Goal: Task Accomplishment & Management: Manage account settings

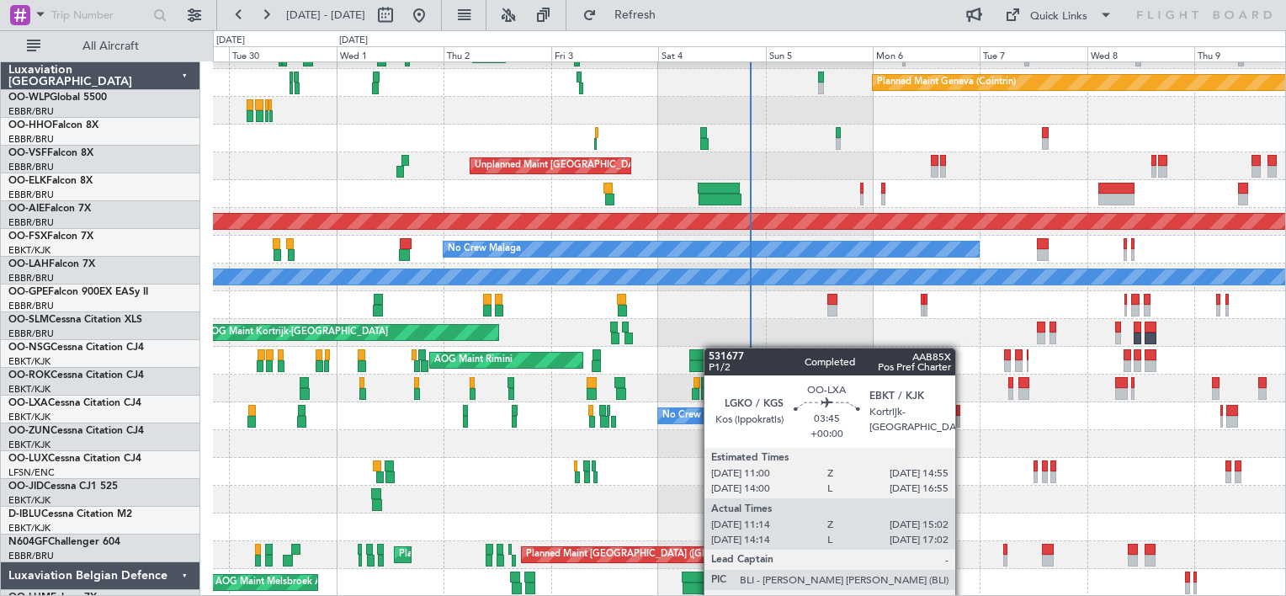
scroll to position [49, 0]
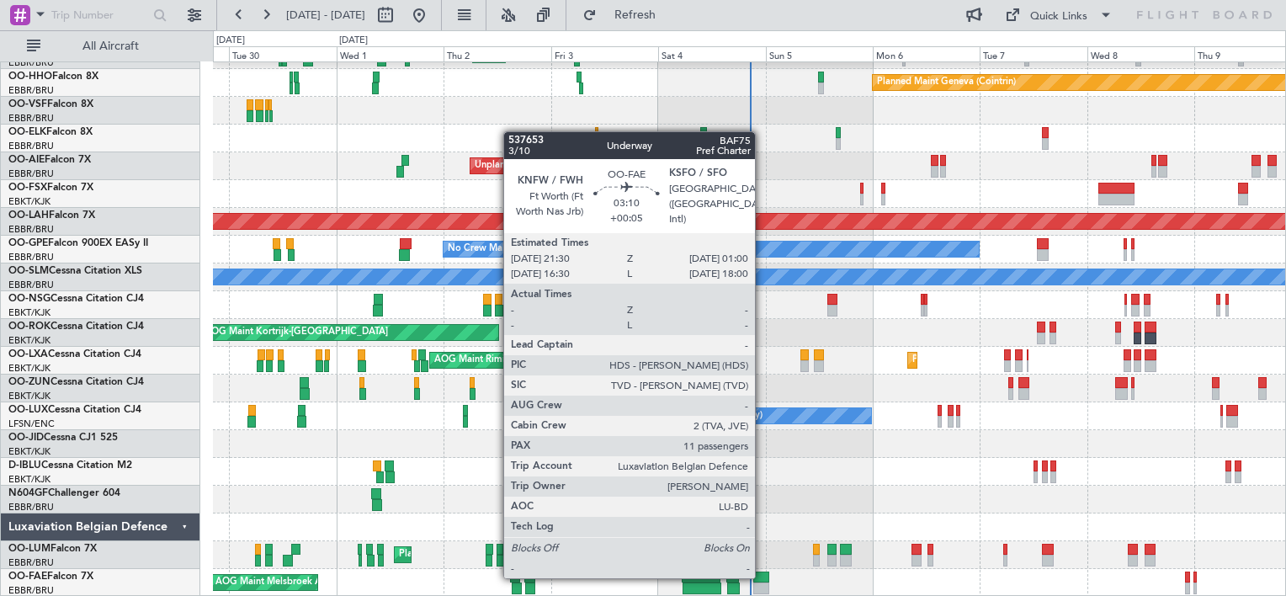
click at [763, 577] on div at bounding box center [761, 578] width 16 height 12
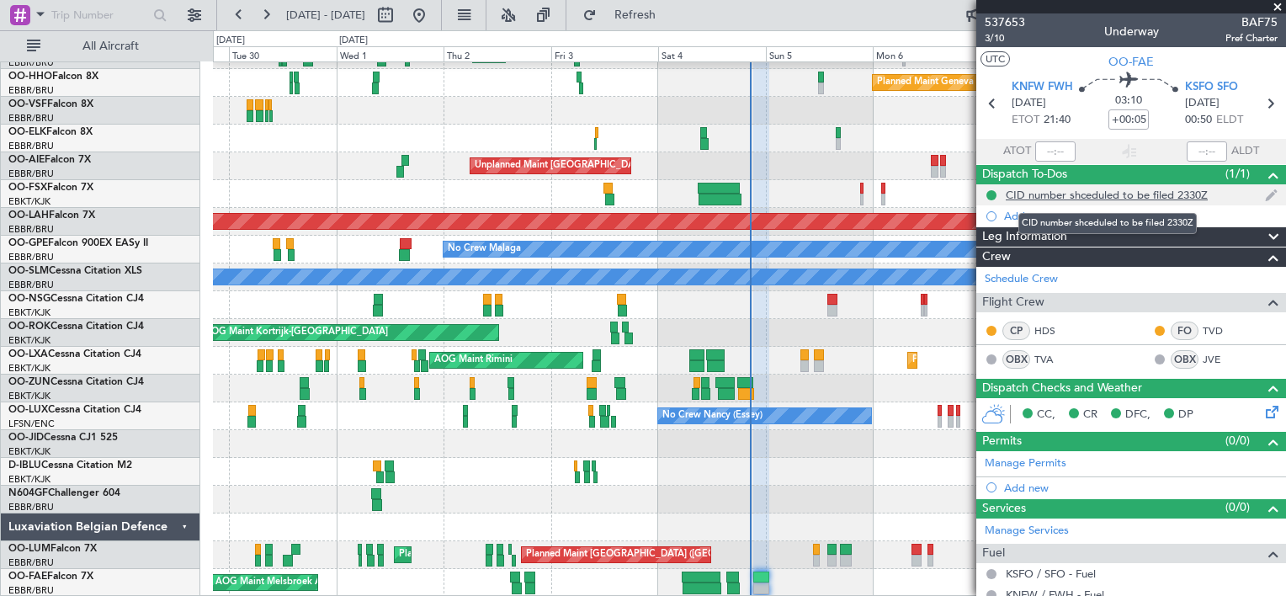
click at [1093, 192] on div "CID number shceduled to be filed 2330Z" at bounding box center [1107, 195] width 202 height 14
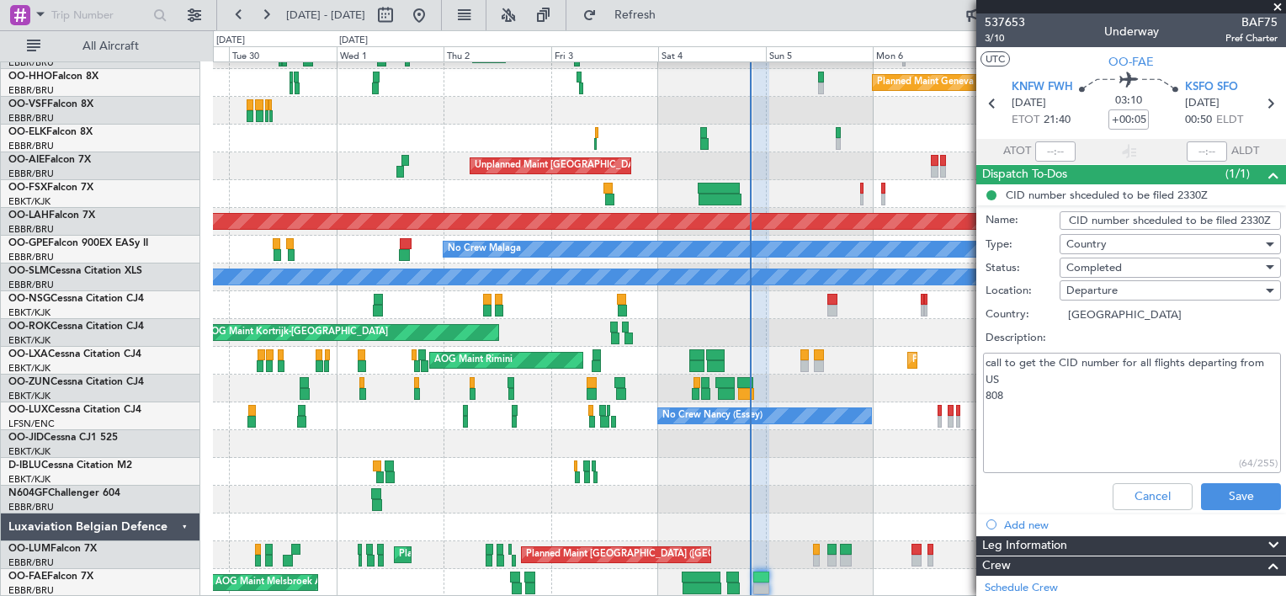
click at [1010, 407] on textarea "call to get the CID number for all flights departing from US 808" at bounding box center [1132, 413] width 298 height 120
type textarea "call to get the CID number for all flights departing from US 117"
click at [1228, 498] on button "Save" at bounding box center [1241, 496] width 80 height 27
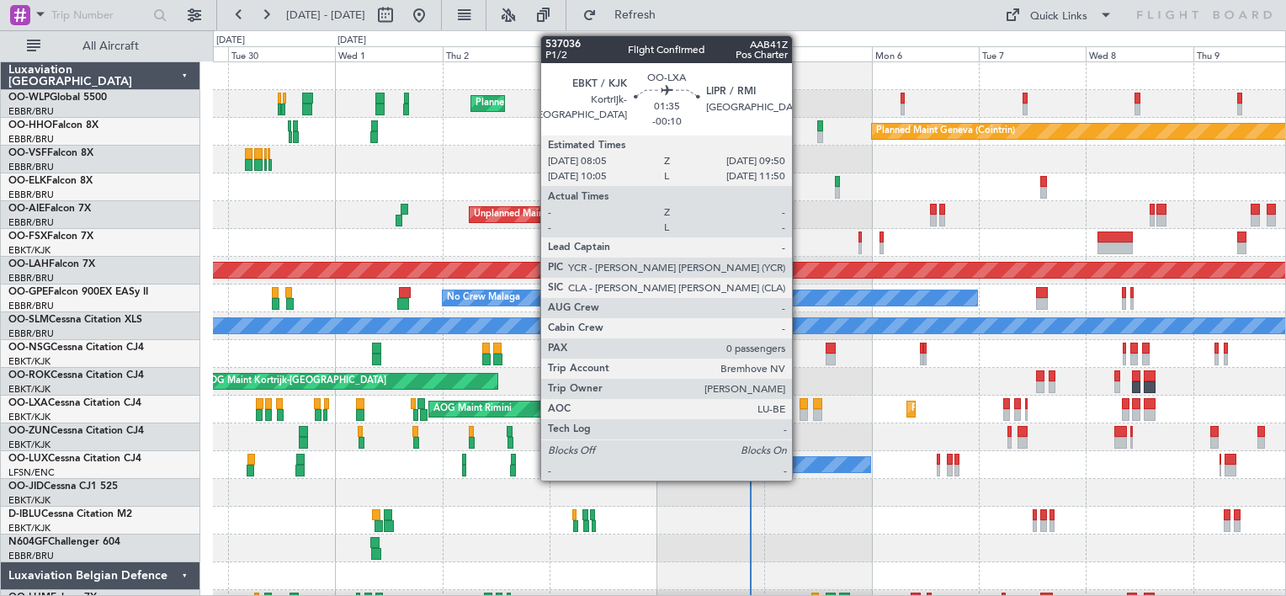
click at [800, 402] on div at bounding box center [804, 404] width 8 height 12
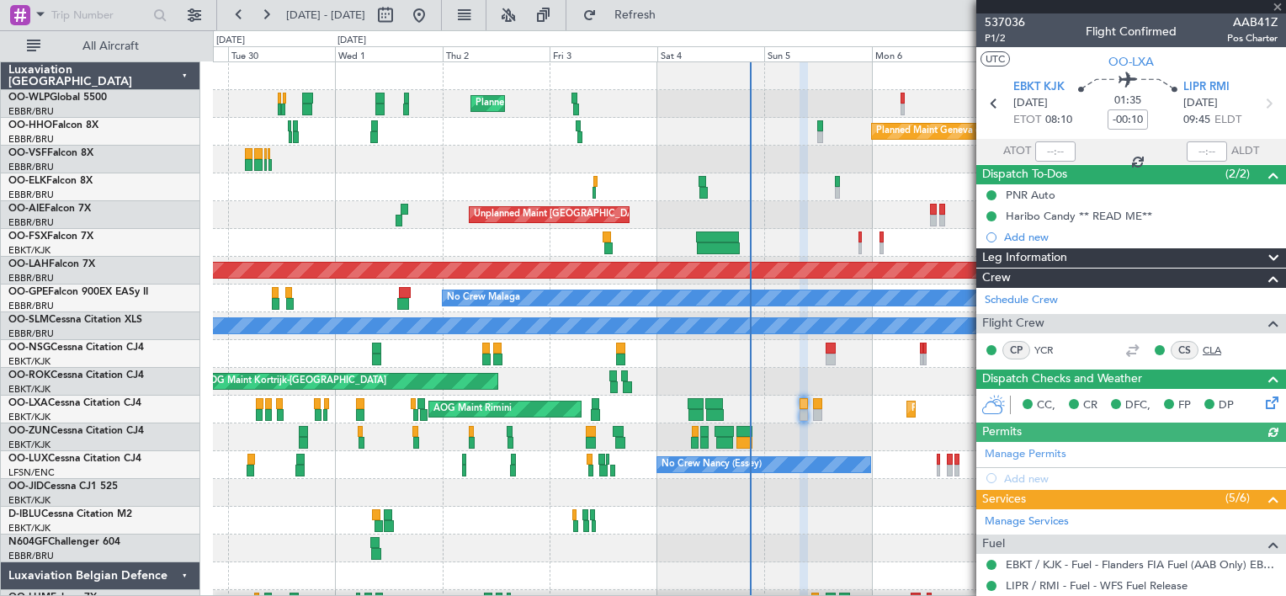
scroll to position [212, 0]
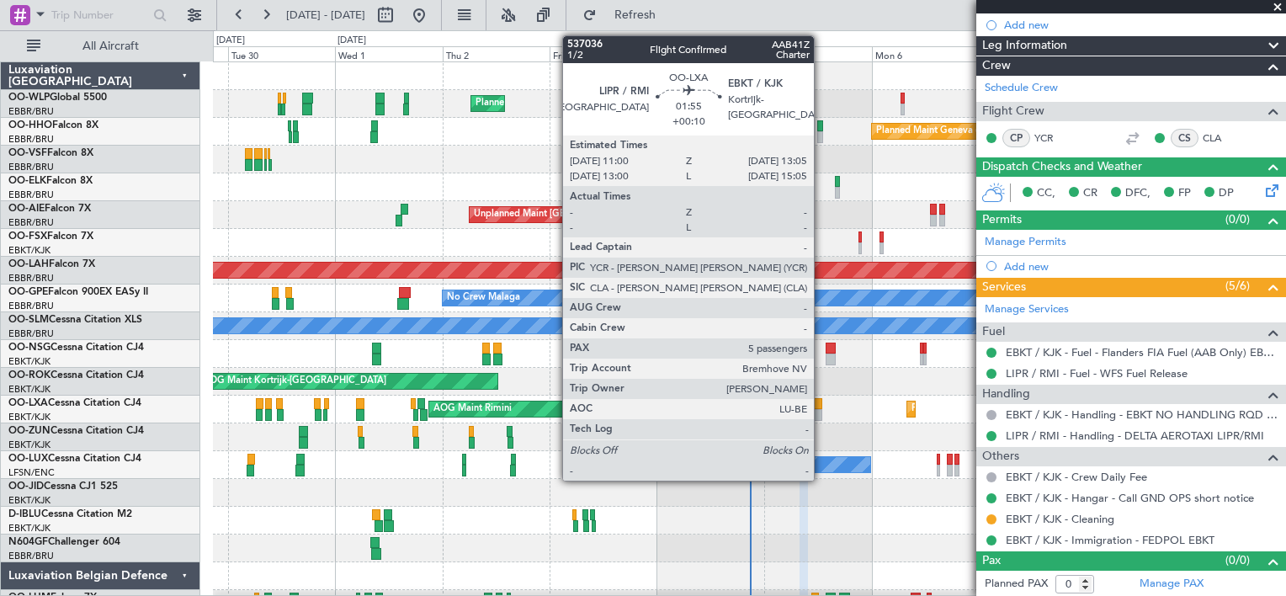
click at [822, 402] on div at bounding box center [818, 404] width 10 height 12
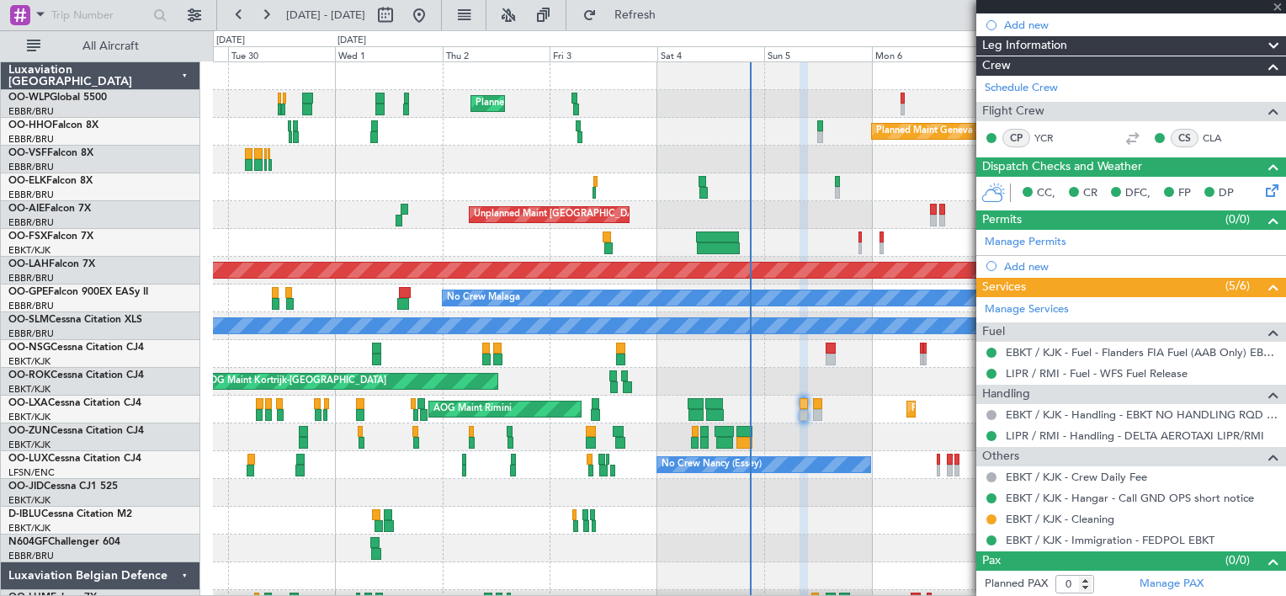
type input "+00:10"
type input "5"
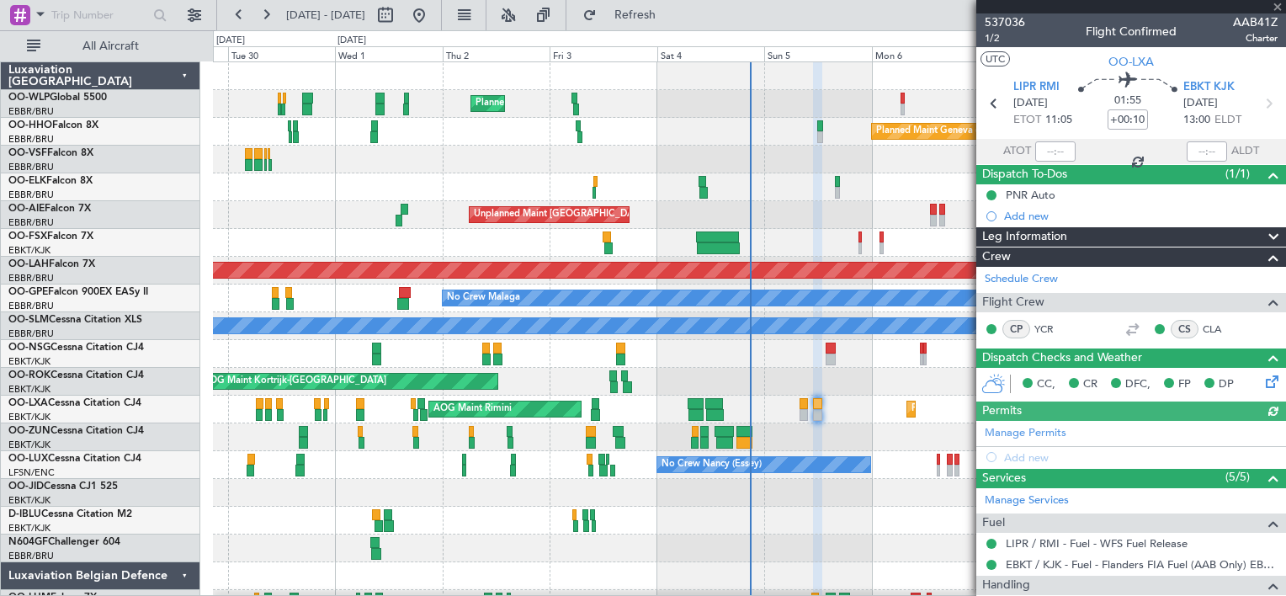
scroll to position [380, 0]
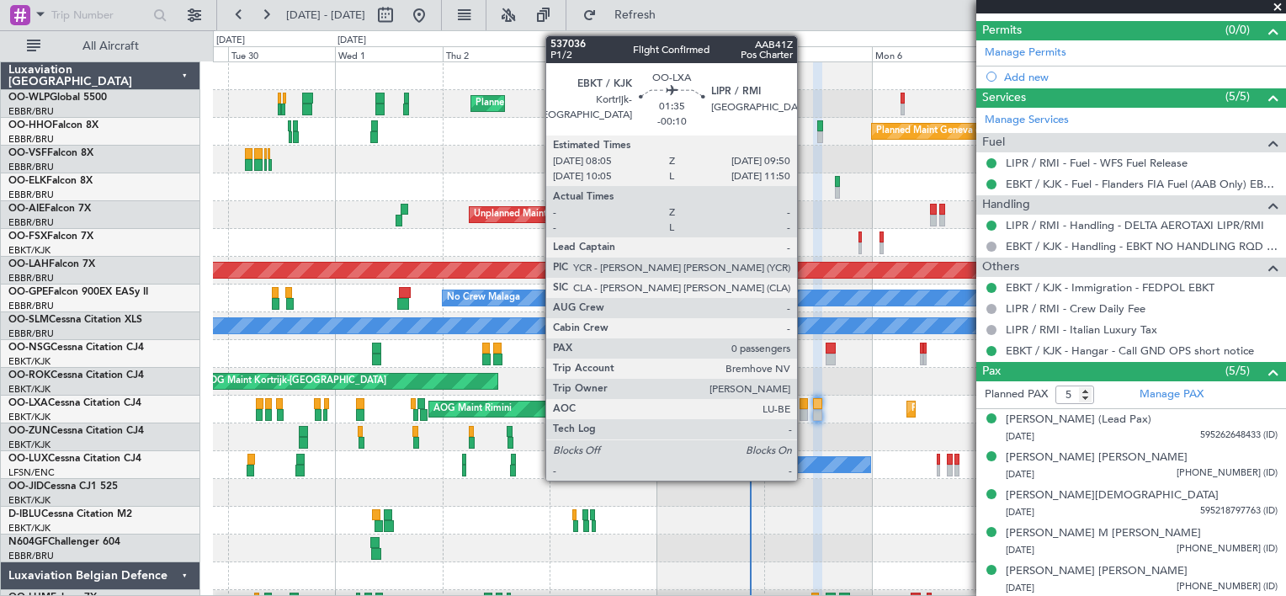
click at [805, 409] on div at bounding box center [804, 415] width 8 height 12
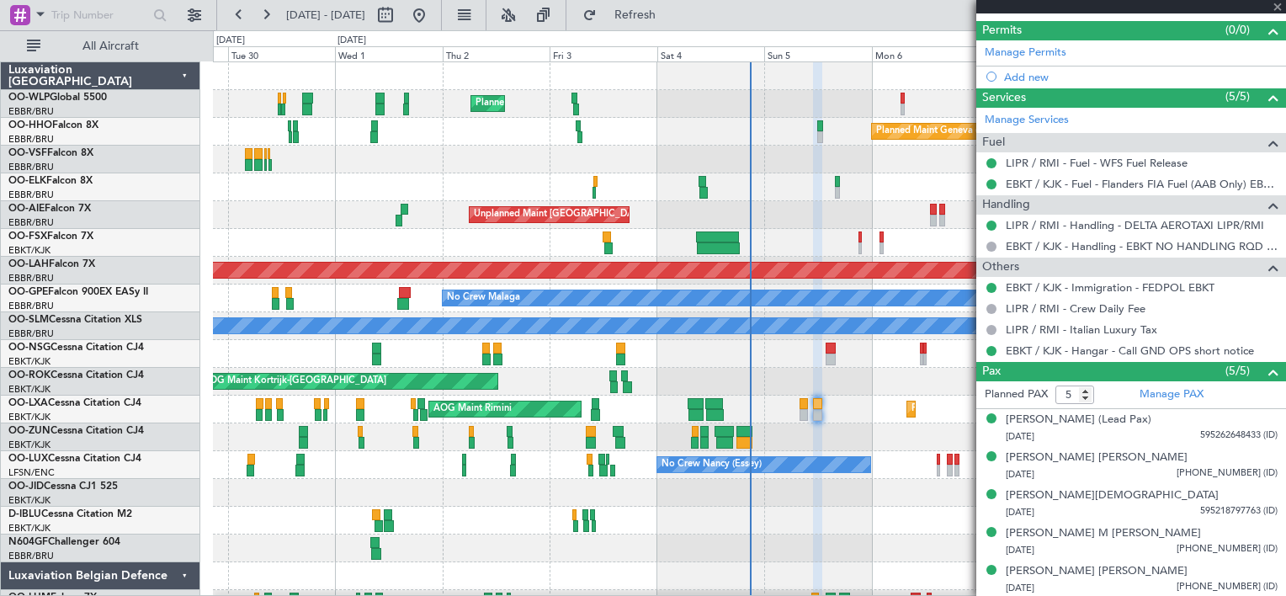
type input "-00:10"
type input "0"
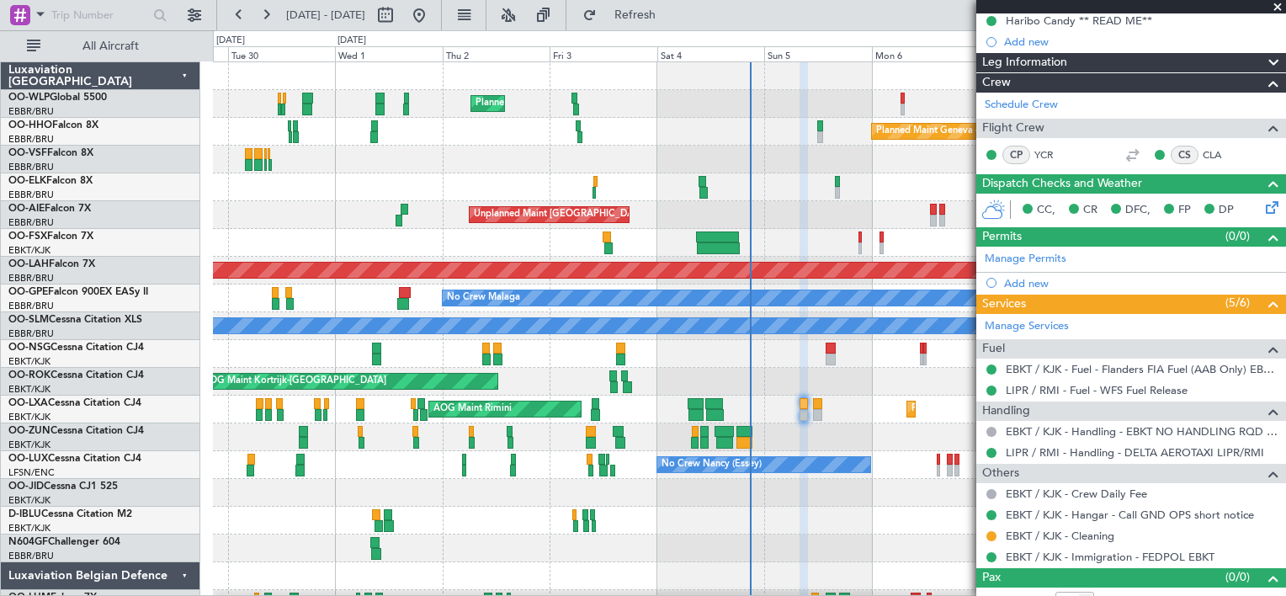
scroll to position [198, 0]
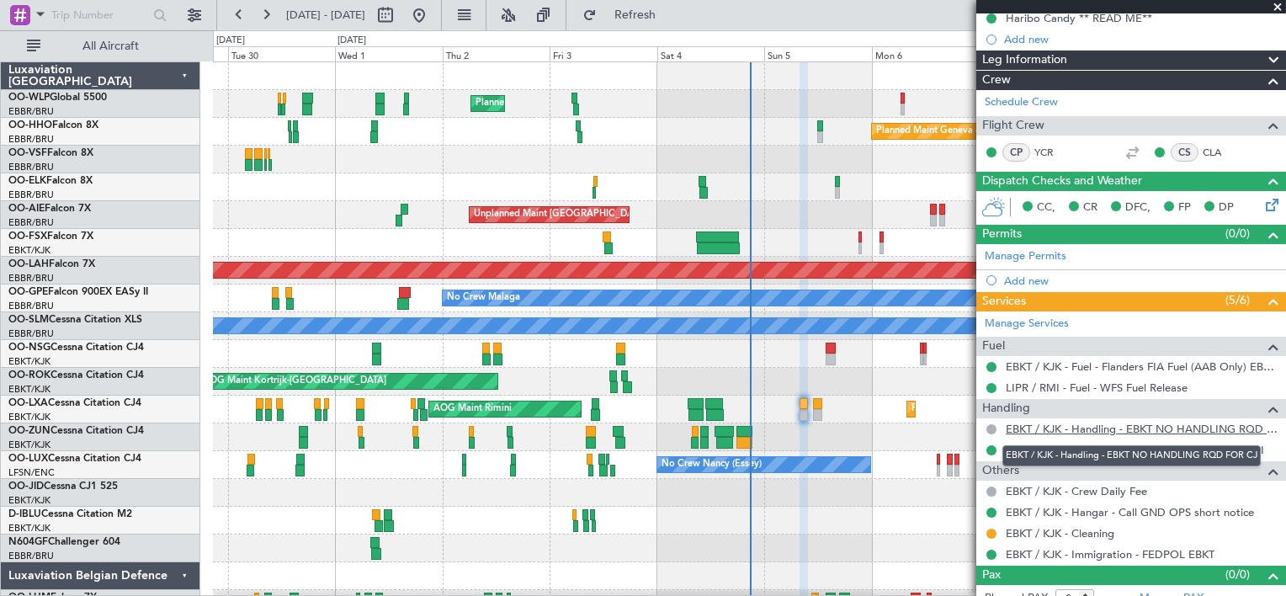
click at [1130, 428] on link "EBKT / KJK - Handling - EBKT NO HANDLING RQD FOR CJ" at bounding box center [1142, 429] width 272 height 14
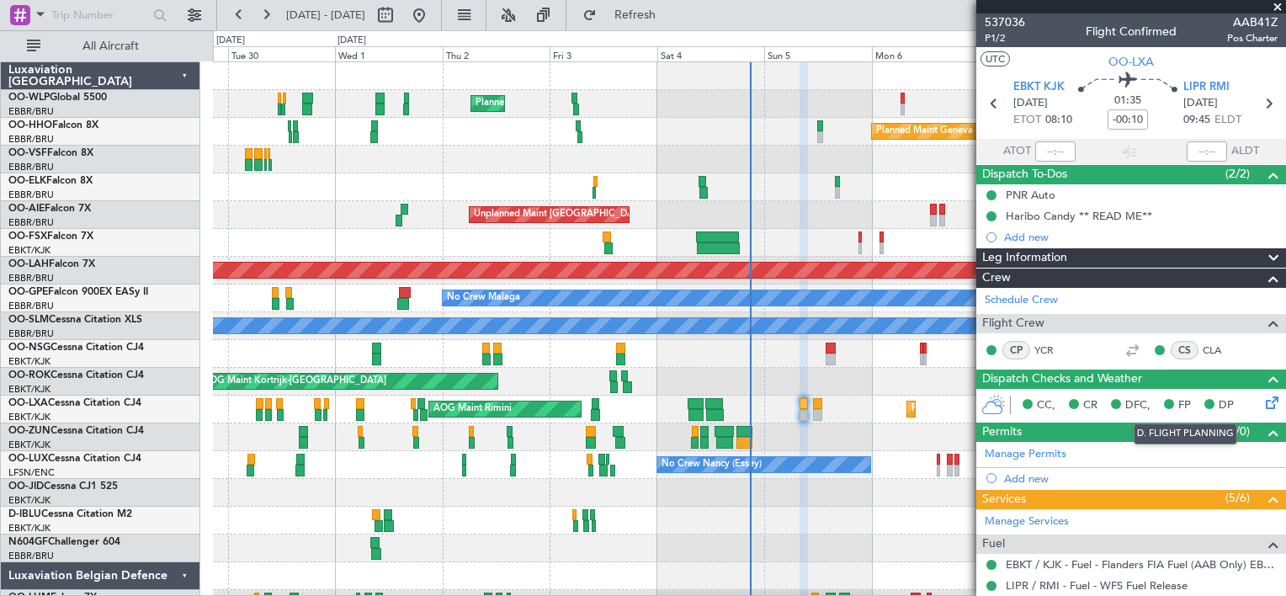
scroll to position [212, 0]
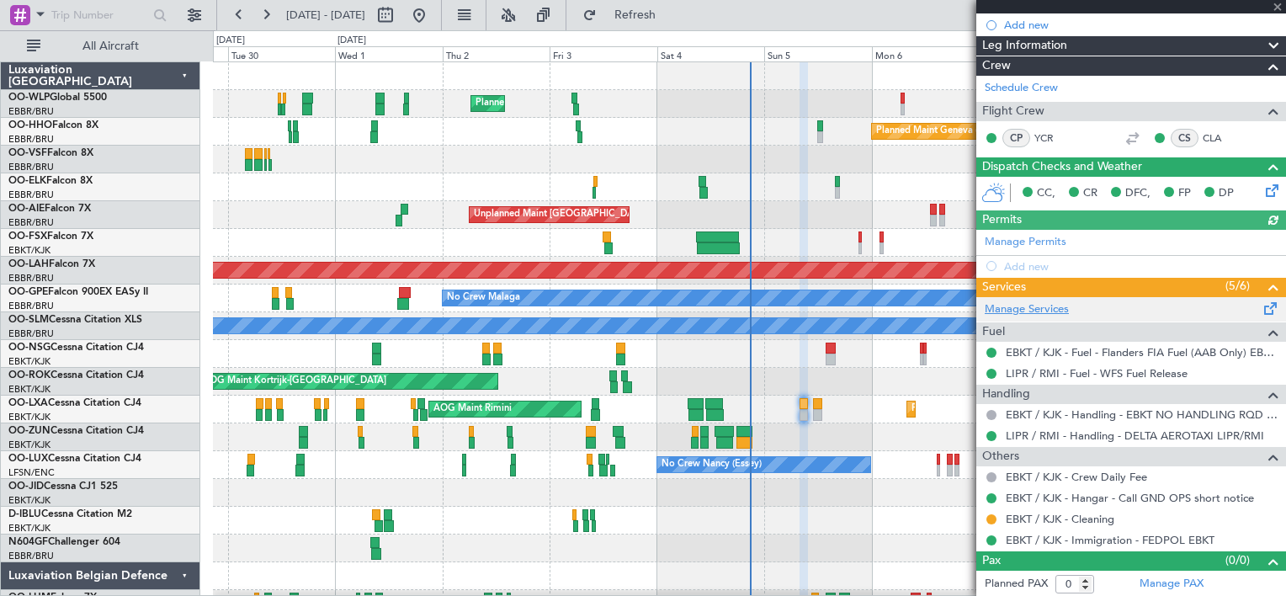
click at [1037, 301] on link "Manage Services" at bounding box center [1027, 309] width 84 height 17
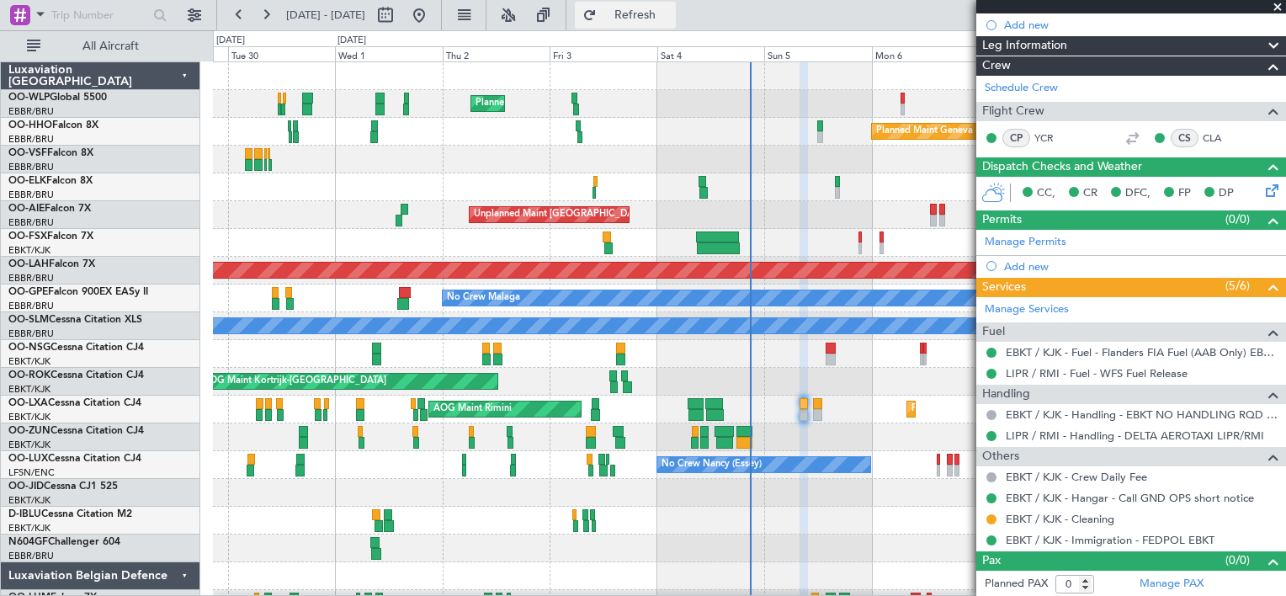
click at [671, 13] on span "Refresh" at bounding box center [635, 15] width 71 height 12
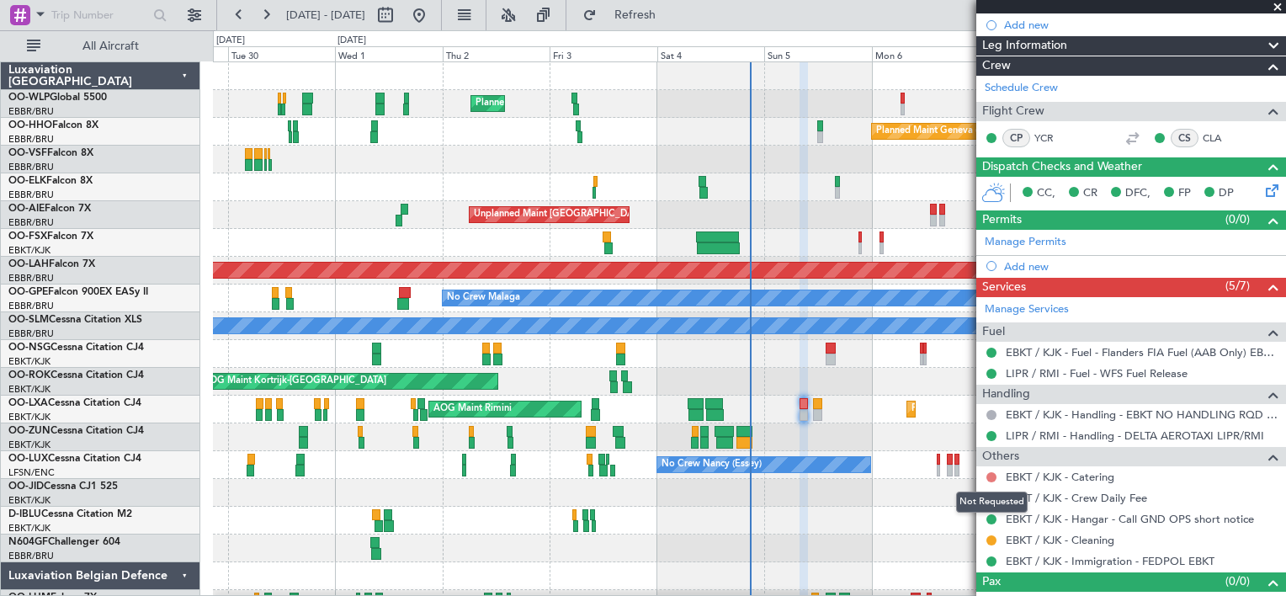
click at [992, 472] on button at bounding box center [992, 477] width 10 height 10
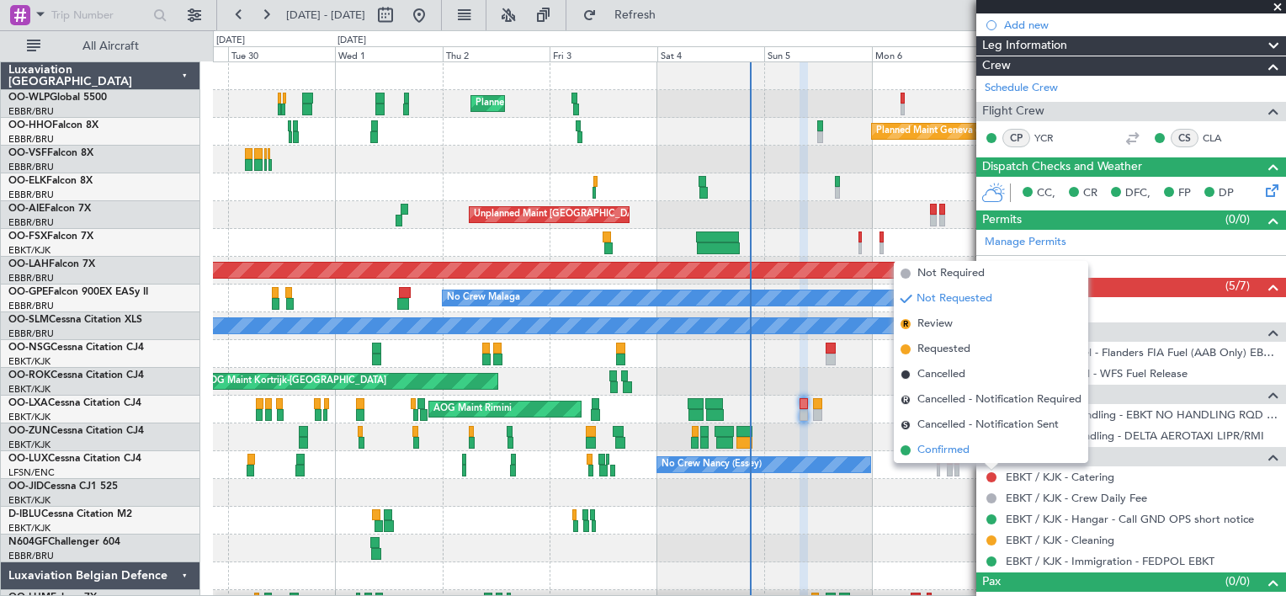
click at [943, 449] on span "Confirmed" at bounding box center [943, 450] width 52 height 17
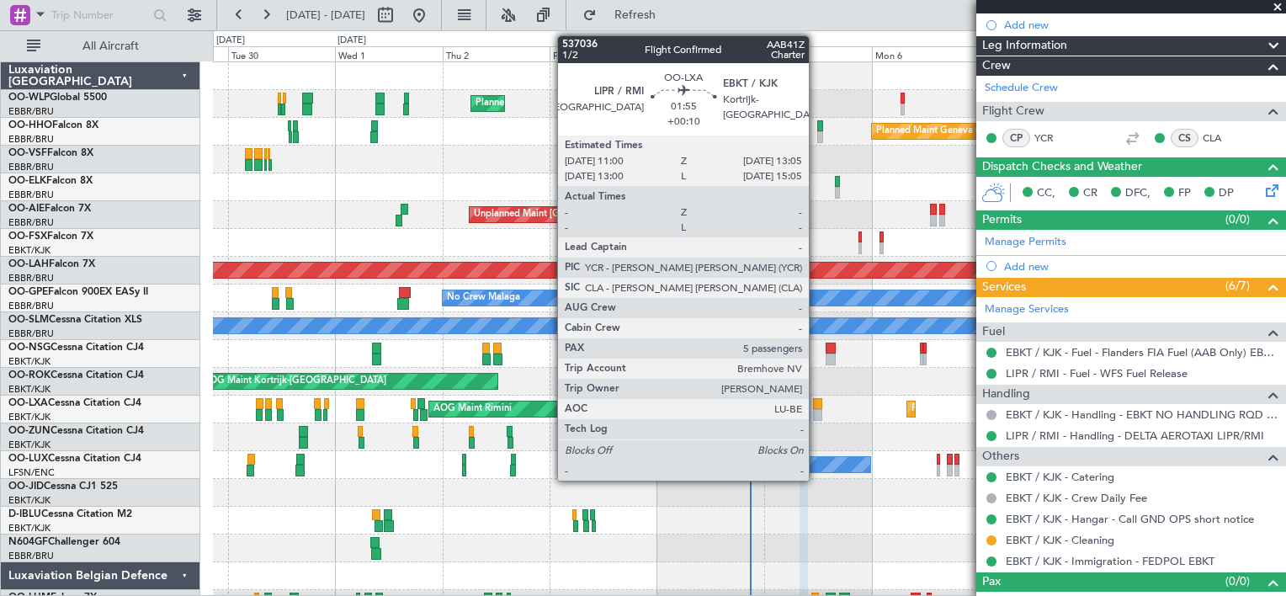
click at [816, 403] on div at bounding box center [818, 404] width 10 height 12
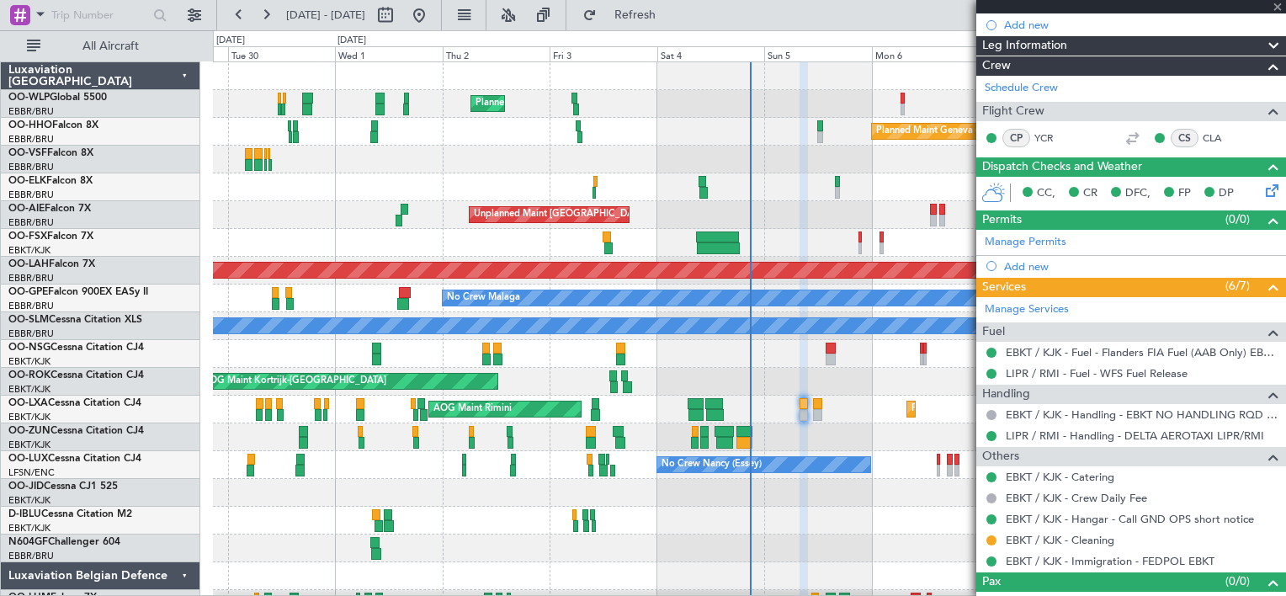
type input "+00:10"
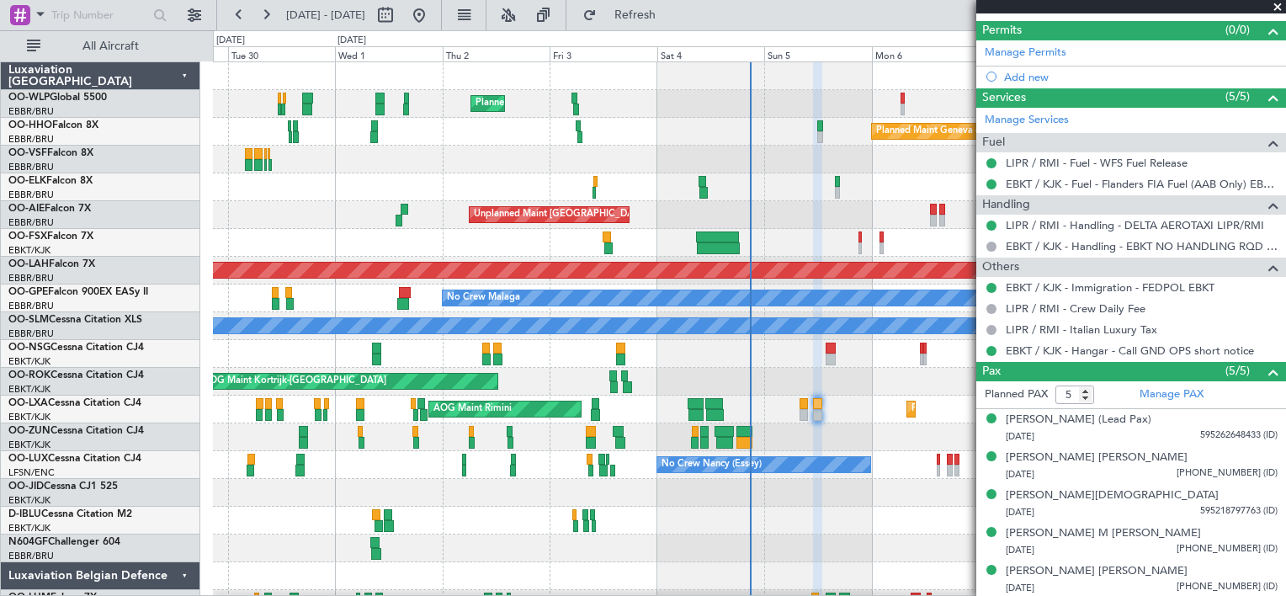
scroll to position [0, 0]
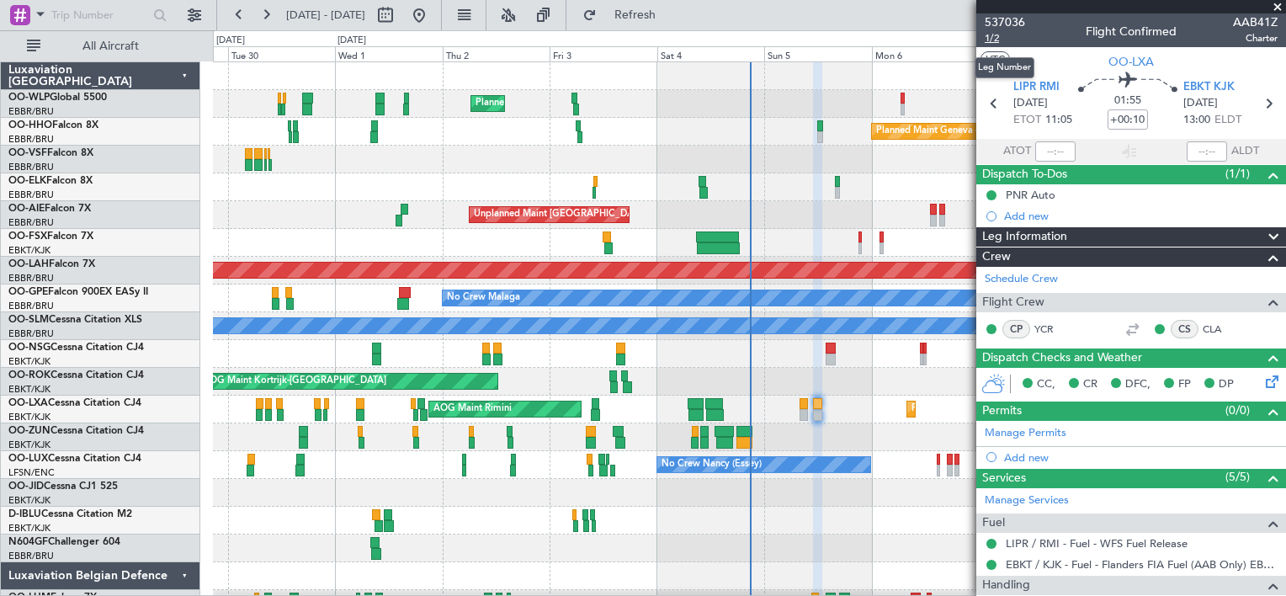
click at [994, 34] on span "1/2" at bounding box center [1005, 38] width 40 height 14
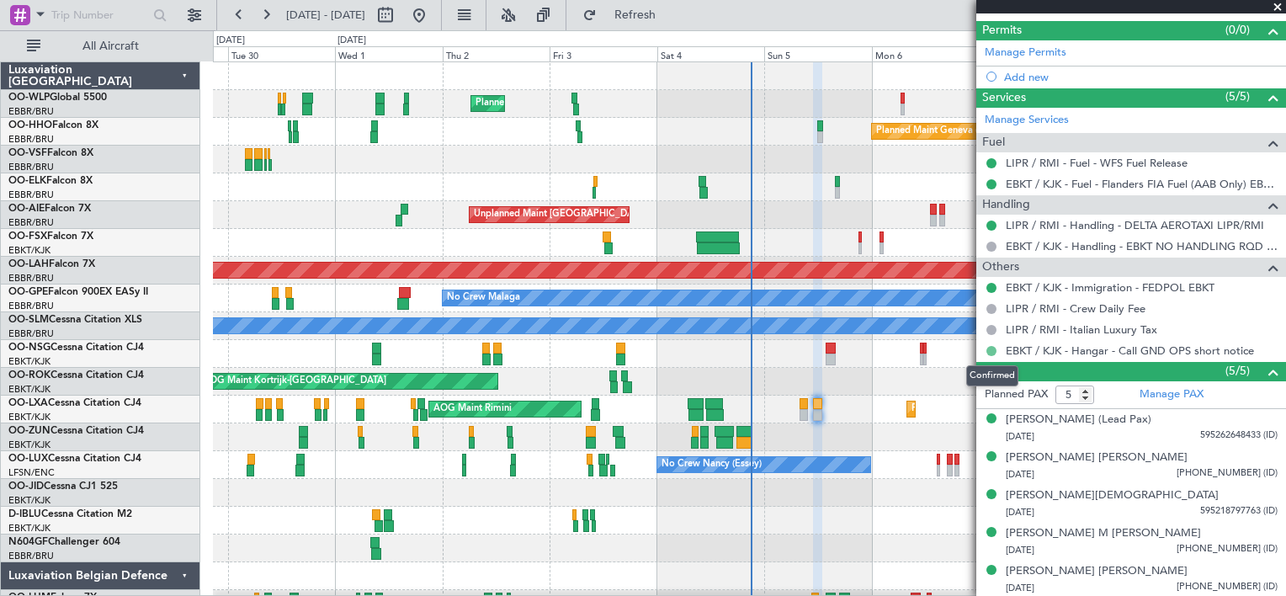
click at [990, 346] on button at bounding box center [992, 351] width 10 height 10
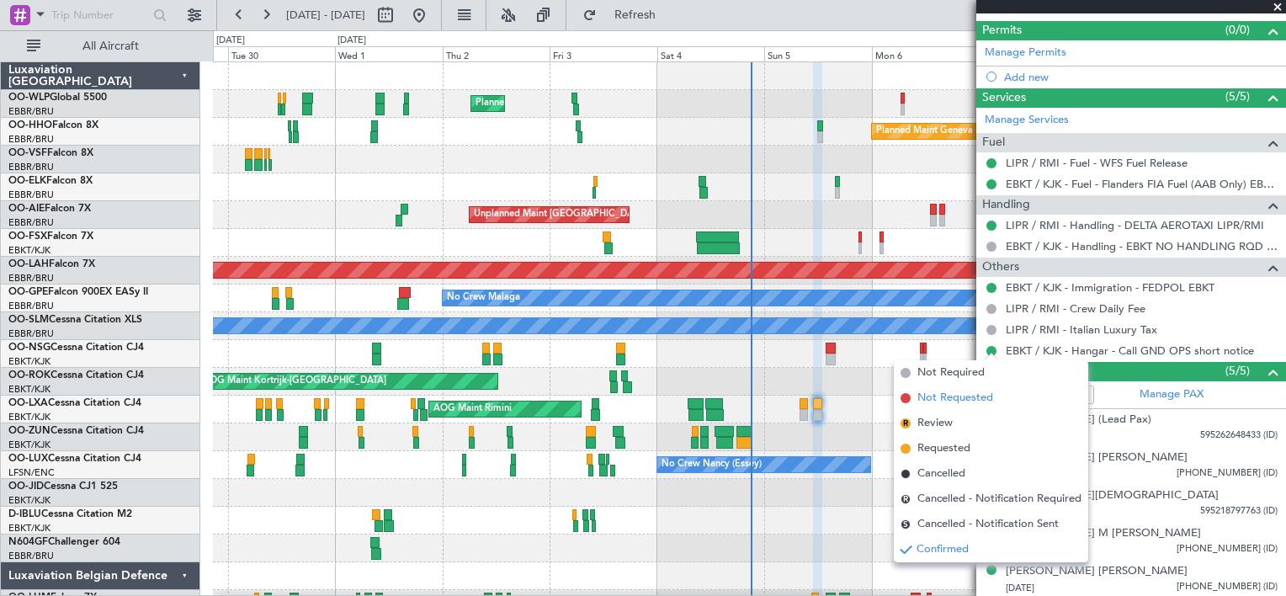
click at [931, 396] on span "Not Requested" at bounding box center [955, 398] width 76 height 17
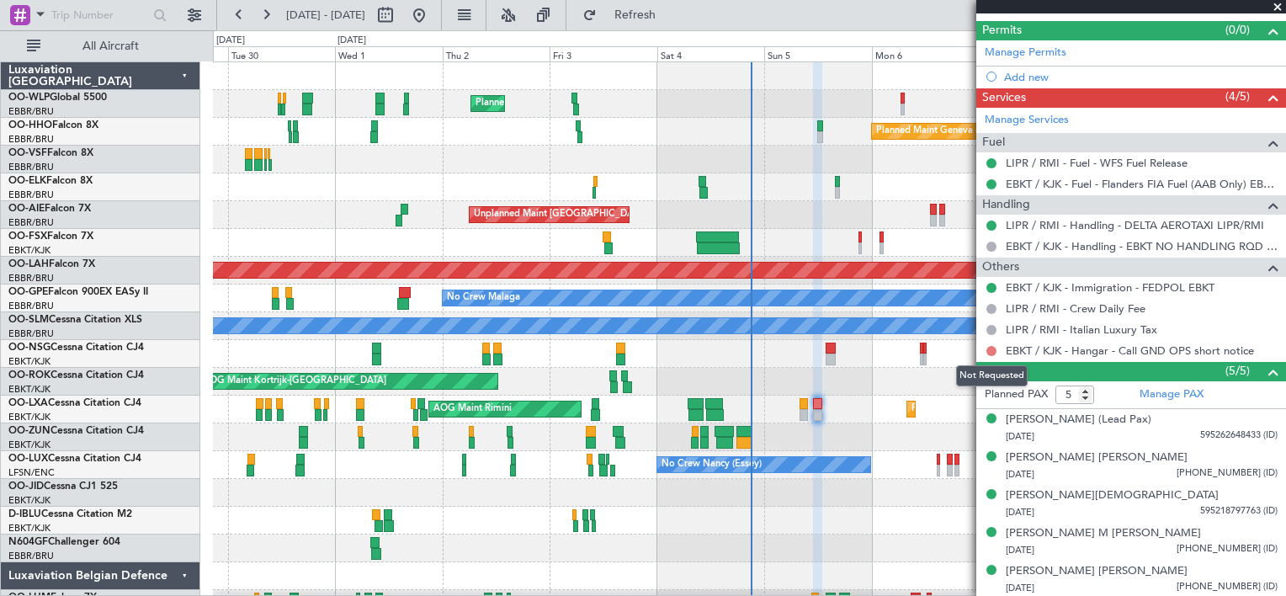
click at [992, 352] on button at bounding box center [992, 351] width 10 height 10
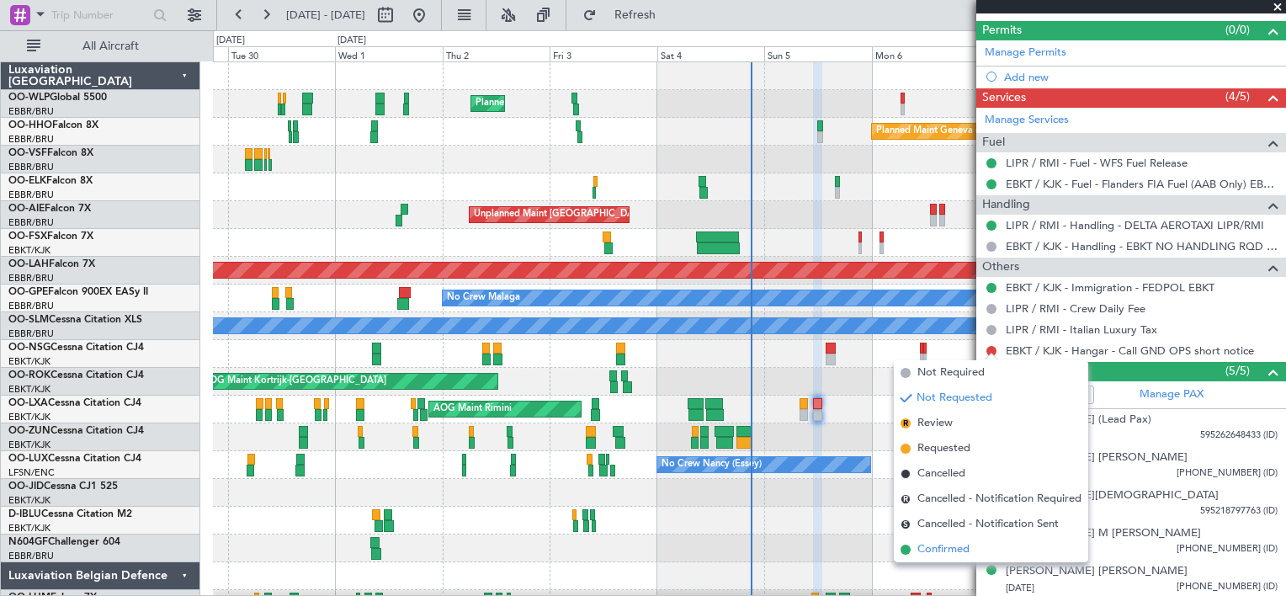
click at [909, 551] on span at bounding box center [906, 550] width 10 height 10
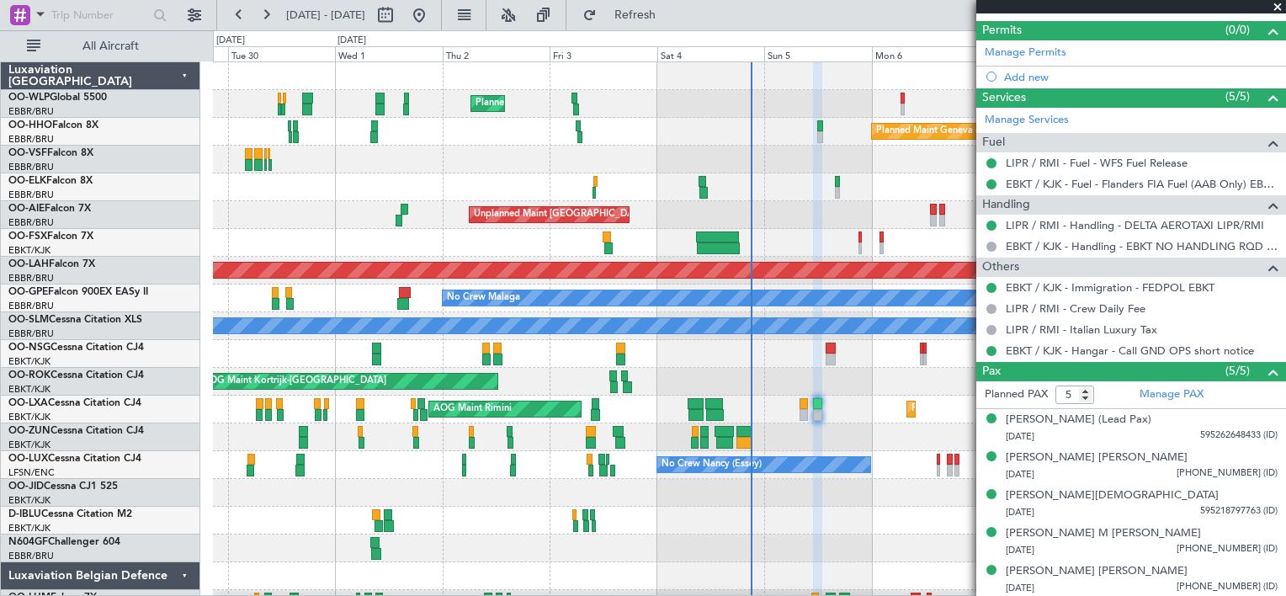
click at [847, 421] on div "Planned Maint Kortrijk-Wevelgem AOG Maint Rimini A/C Unavailable" at bounding box center [749, 410] width 1072 height 28
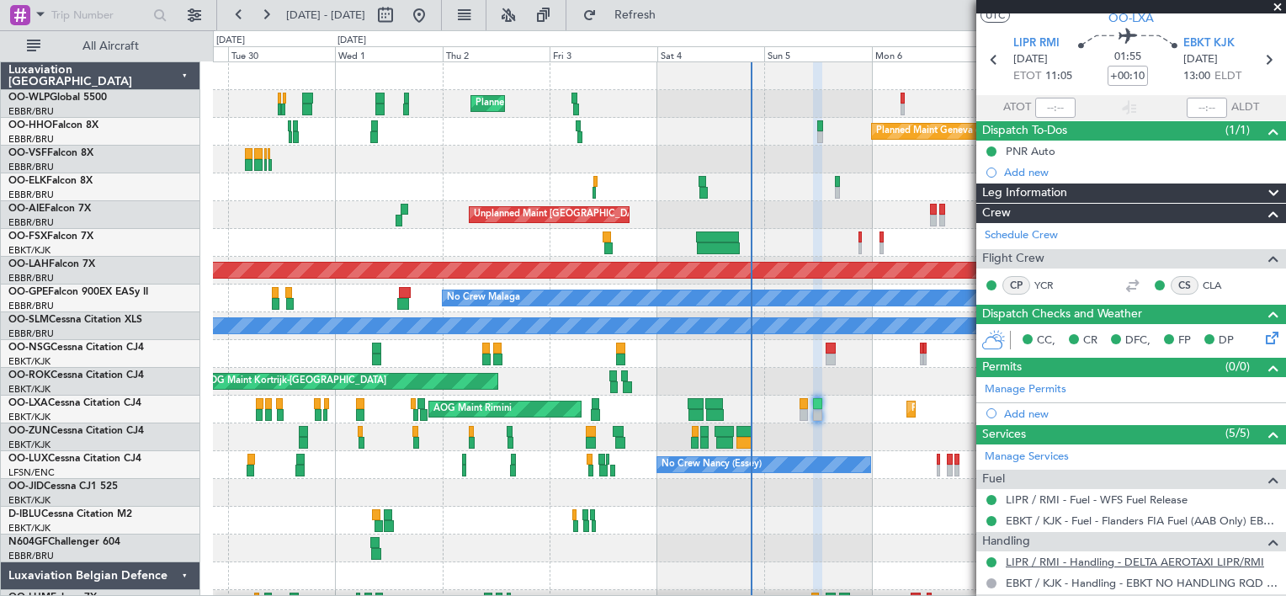
scroll to position [0, 0]
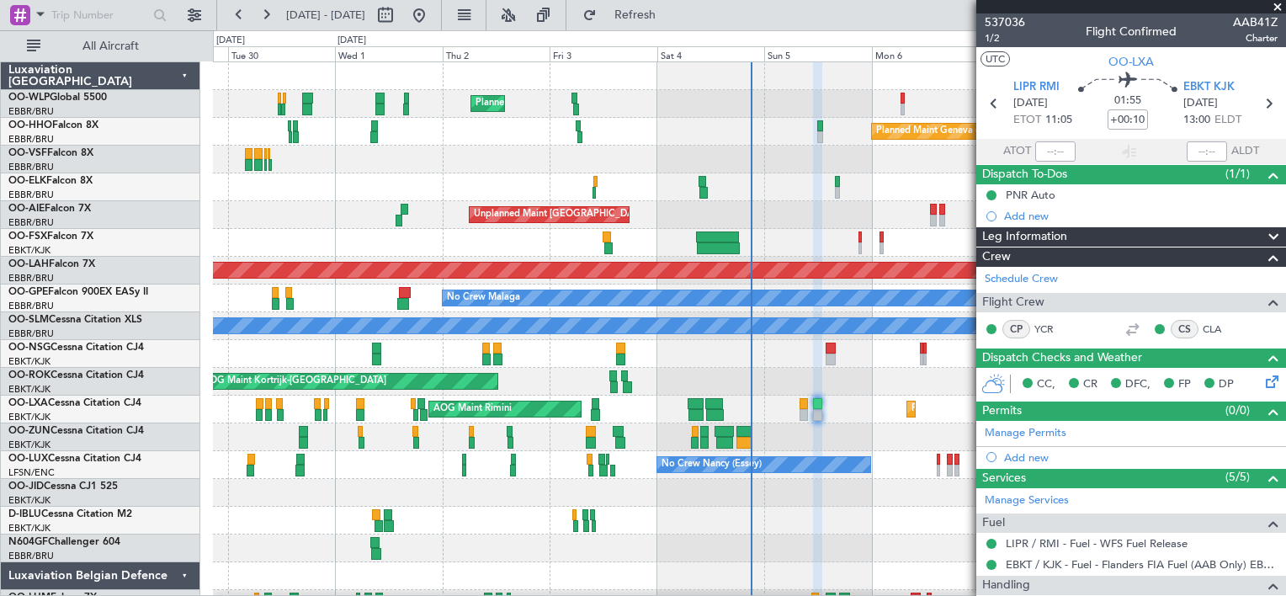
click at [1279, 3] on span at bounding box center [1277, 7] width 17 height 15
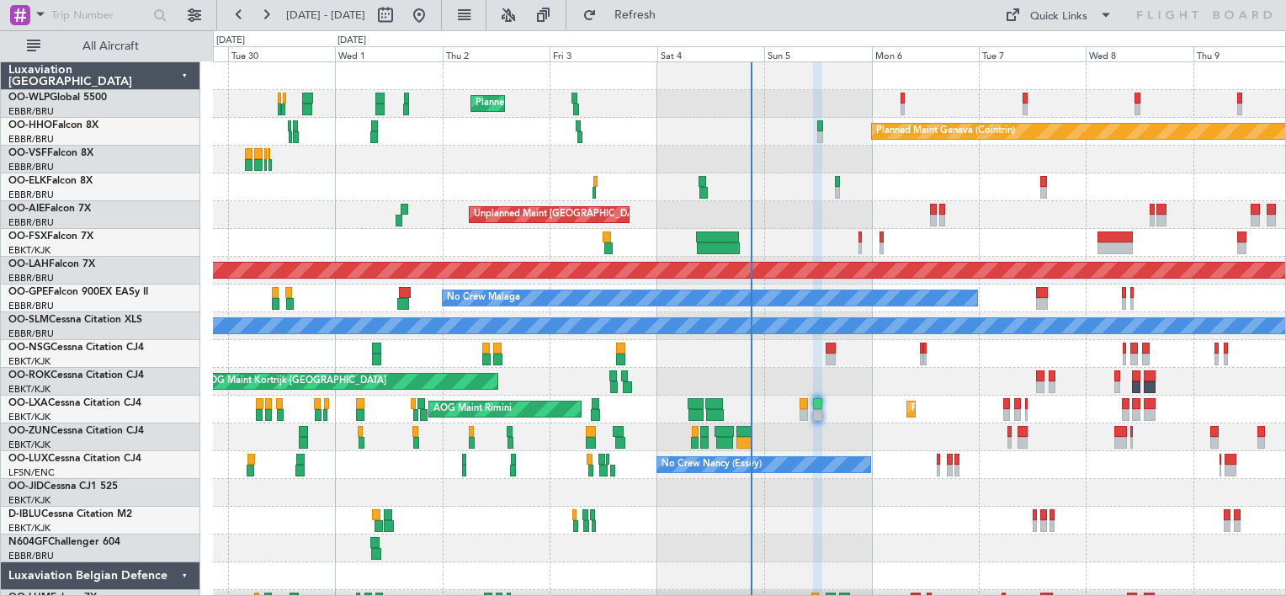
type input "0"
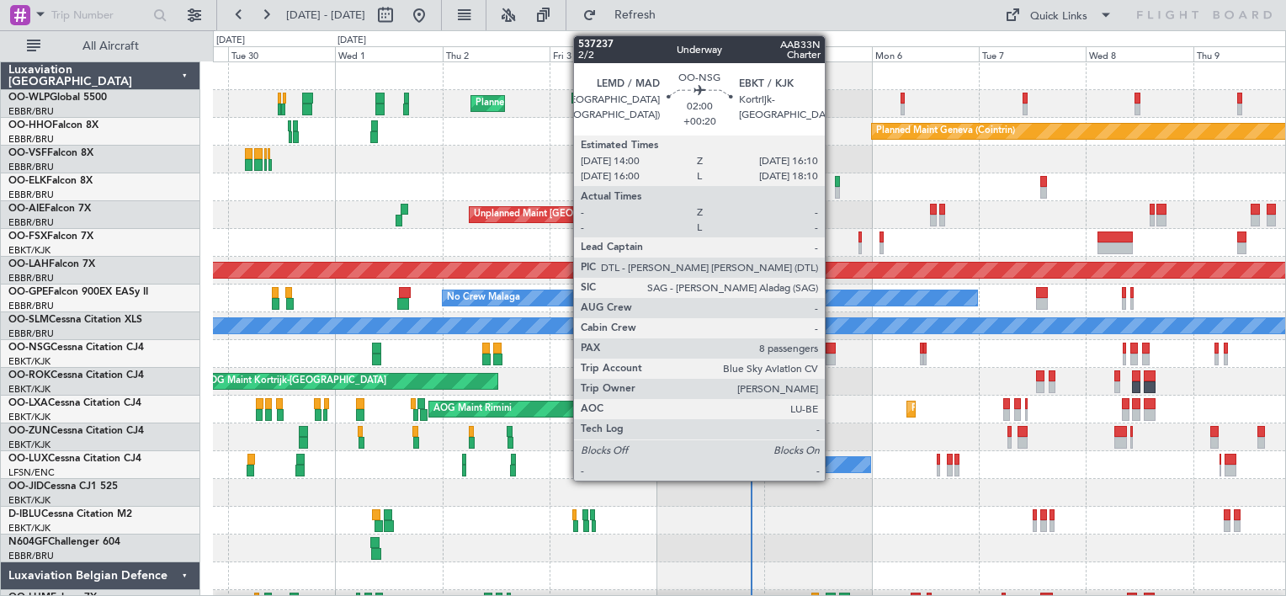
click at [832, 350] on div at bounding box center [831, 349] width 10 height 12
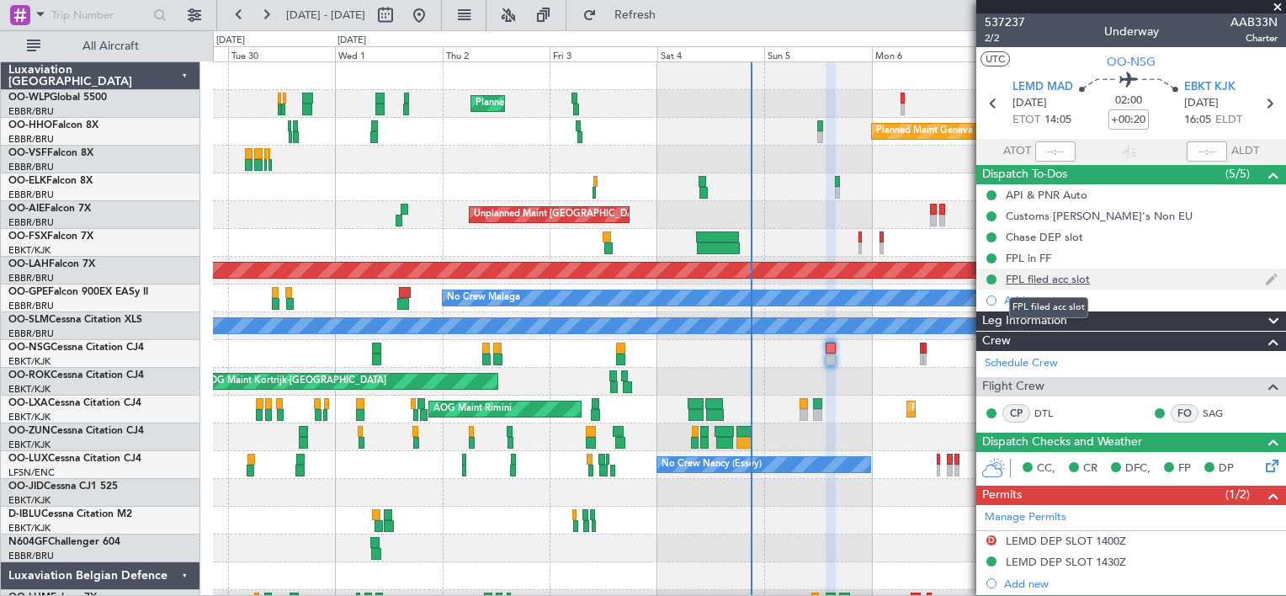
click at [1026, 273] on div "FPL filed acc slot" at bounding box center [1048, 279] width 84 height 14
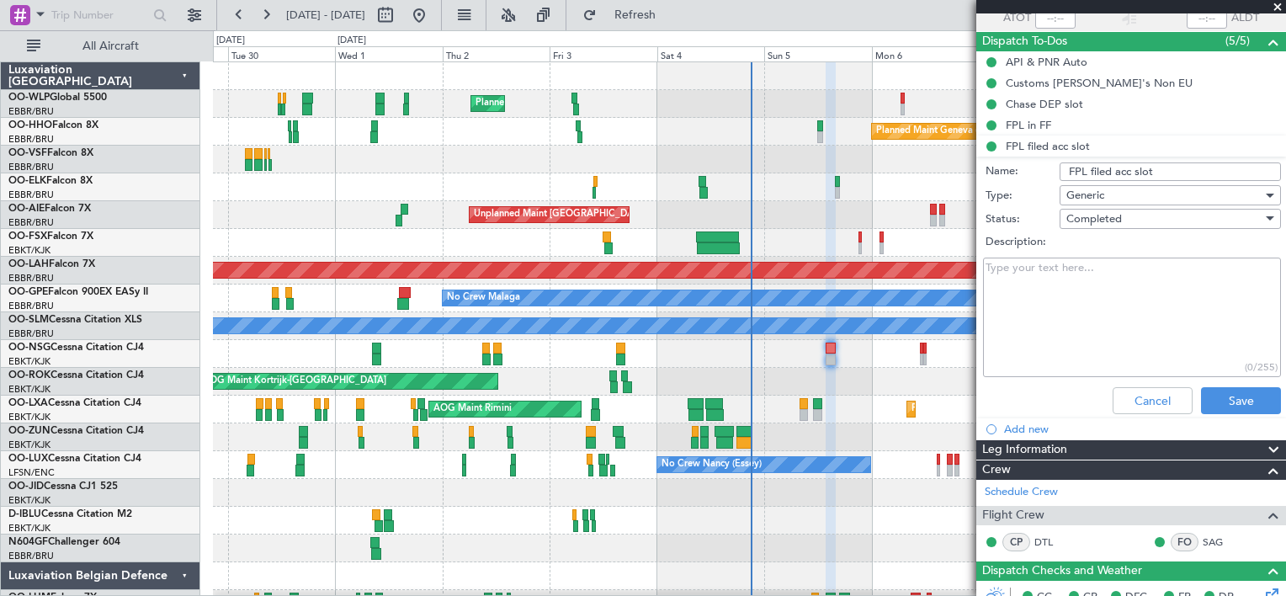
scroll to position [135, 0]
